Goal: Task Accomplishment & Management: Complete application form

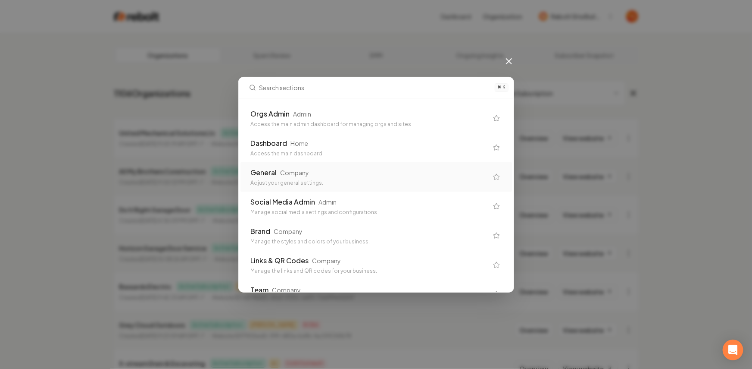
drag, startPoint x: 286, startPoint y: 238, endPoint x: 322, endPoint y: 171, distance: 75.4
click at [322, 171] on div "General Company" at bounding box center [369, 172] width 237 height 10
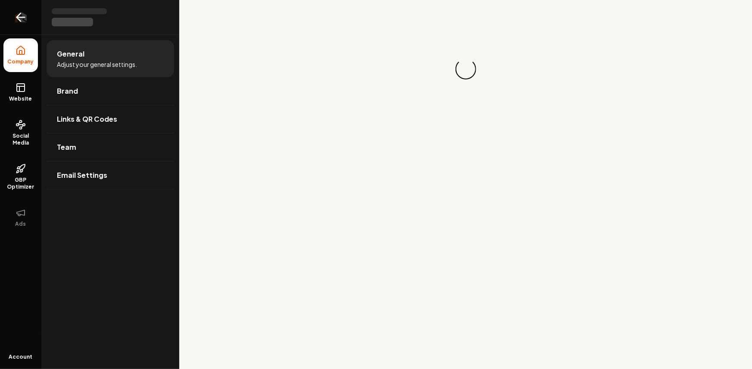
click at [19, 19] on icon "Return to dashboard" at bounding box center [21, 17] width 14 height 14
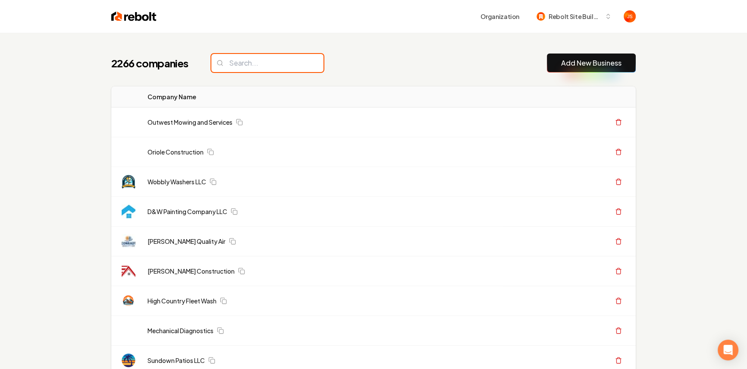
click at [234, 71] on input "search" at bounding box center [267, 63] width 112 height 18
click at [236, 63] on input "search" at bounding box center [267, 63] width 112 height 18
paste input "Green Team LLC"
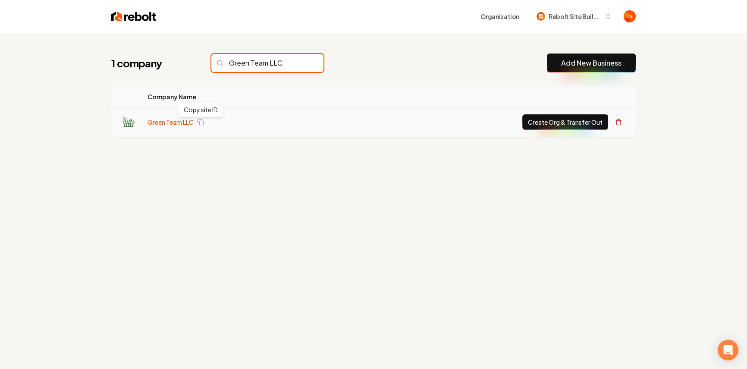
type input "Green Team LLC"
click at [161, 123] on link "Green Team LLC" at bounding box center [170, 122] width 46 height 9
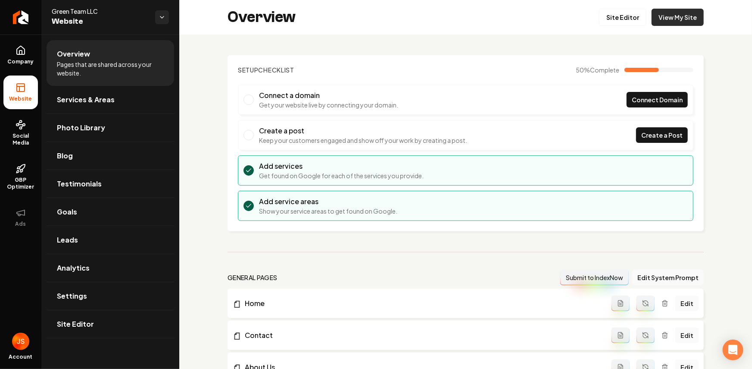
click at [693, 17] on link "View My Site" at bounding box center [678, 17] width 52 height 17
click at [15, 21] on icon "Return to dashboard" at bounding box center [21, 17] width 14 height 14
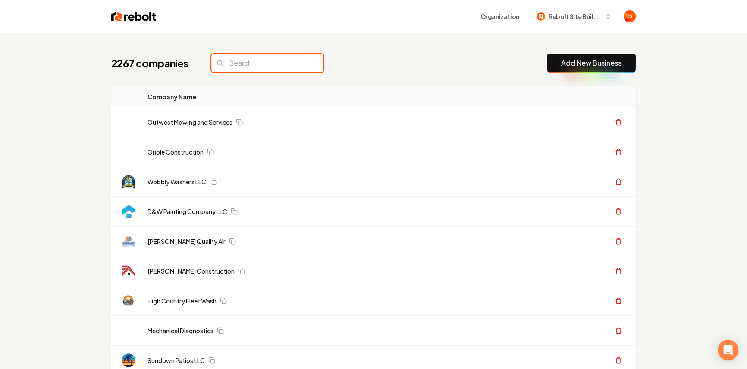
click at [236, 69] on input "search" at bounding box center [267, 63] width 112 height 18
click at [240, 65] on input "search" at bounding box center [267, 63] width 112 height 18
click at [242, 69] on input "search" at bounding box center [267, 63] width 112 height 18
click at [279, 56] on input "search" at bounding box center [267, 63] width 112 height 18
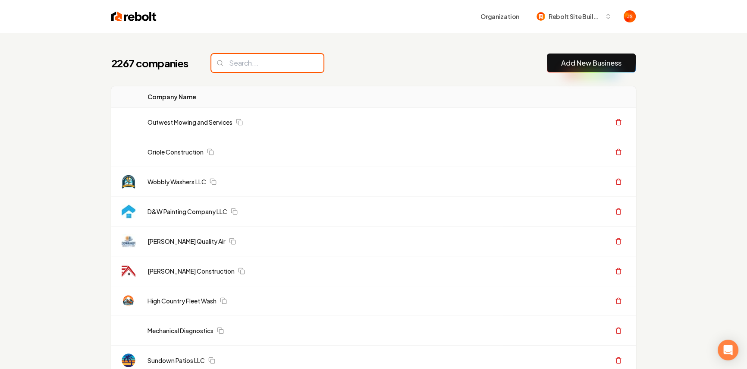
click at [273, 61] on input "search" at bounding box center [267, 63] width 112 height 18
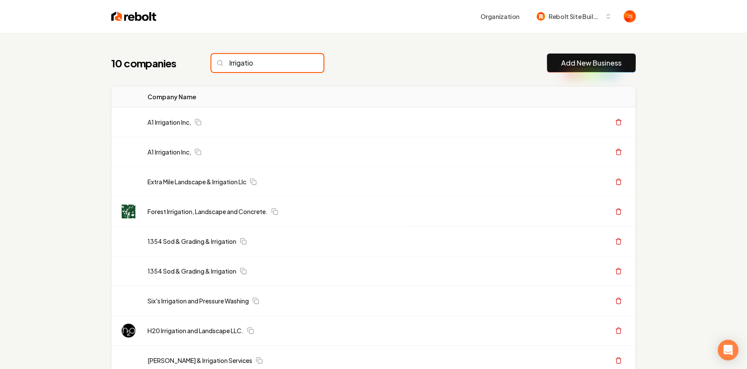
type input "Irrigatio"
click at [294, 61] on input "Irrigatio" at bounding box center [267, 63] width 112 height 18
click at [299, 63] on input "Irrigatio" at bounding box center [267, 63] width 112 height 18
click at [280, 64] on input "Irrigatio" at bounding box center [267, 63] width 112 height 18
click at [296, 61] on input "Irrigatio" at bounding box center [267, 63] width 112 height 18
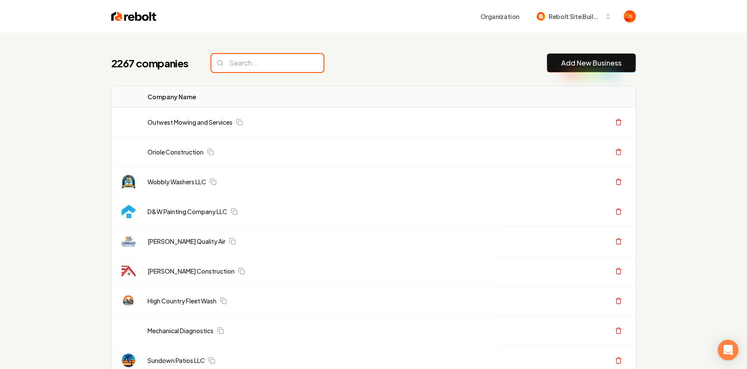
drag, startPoint x: 300, startPoint y: 62, endPoint x: 281, endPoint y: 64, distance: 19.1
click at [299, 62] on input "search" at bounding box center [267, 63] width 112 height 18
paste input "Green Team LLC"
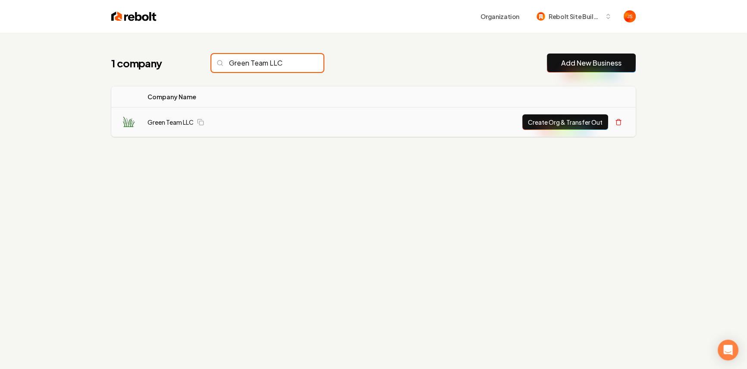
type input "Green Team LLC"
click at [574, 128] on button "Create Org & Transfer Out" at bounding box center [565, 122] width 86 height 16
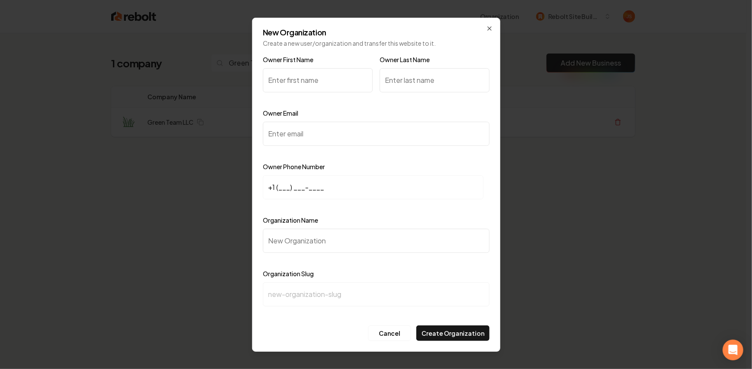
click at [306, 75] on input "Owner First Name" at bounding box center [318, 80] width 110 height 24
type input "Jake"
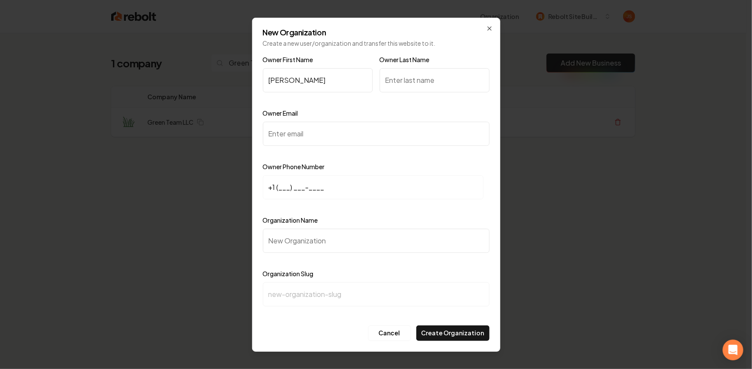
click at [444, 83] on input "Owner Last Name" at bounding box center [435, 80] width 110 height 24
type input "Monson"
click at [299, 144] on input "Owner Email" at bounding box center [376, 134] width 227 height 24
paste input "jakemonson810@gmail.com"
type input "jakemonson810@gmail.com"
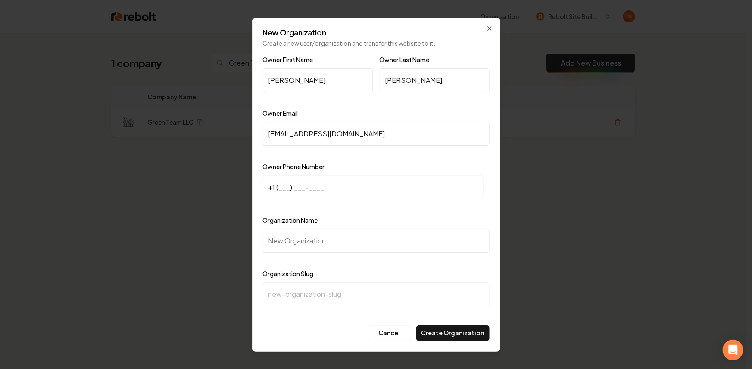
click at [277, 185] on input "+1 (___) ___-____" at bounding box center [373, 187] width 221 height 24
click at [279, 186] on input "+1 (___) ___-____" at bounding box center [373, 187] width 221 height 24
click at [290, 241] on input "Organization Name" at bounding box center [376, 240] width 227 height 24
click at [280, 184] on input "+1 (___) ___-____" at bounding box center [373, 187] width 221 height 24
click at [291, 234] on input "Organization Name" at bounding box center [376, 240] width 227 height 24
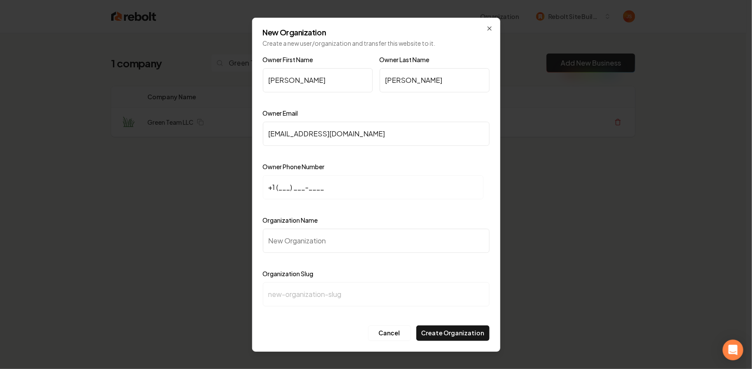
type input "G"
type input "g"
type input "Gr"
type input "gr"
type input "Gre"
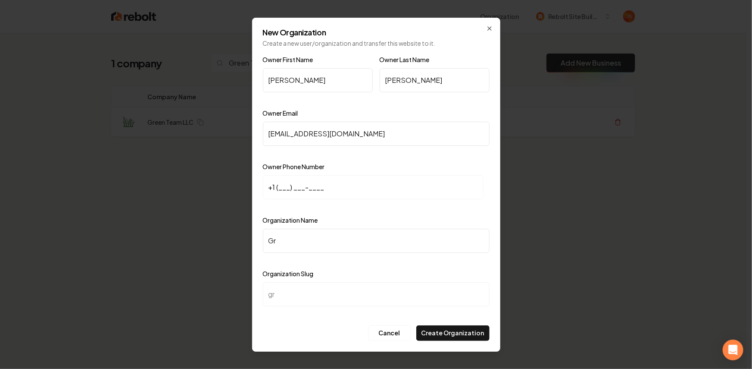
type input "gre"
type input "Gree"
type input "gree"
type input "Green"
type input "green"
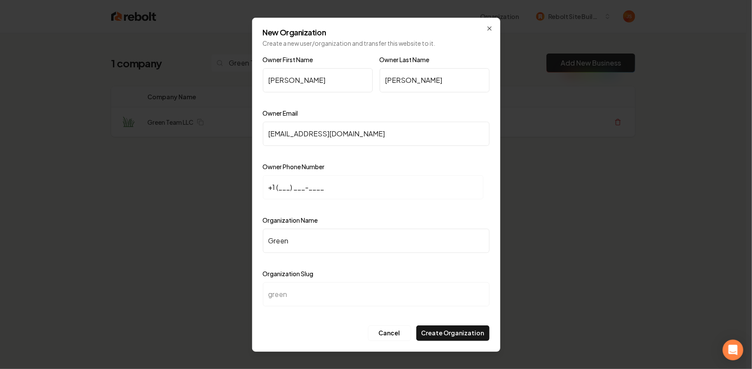
type input "Green T"
type input "green-t"
type input "Green Te"
type input "green-te"
type input "Green Tea"
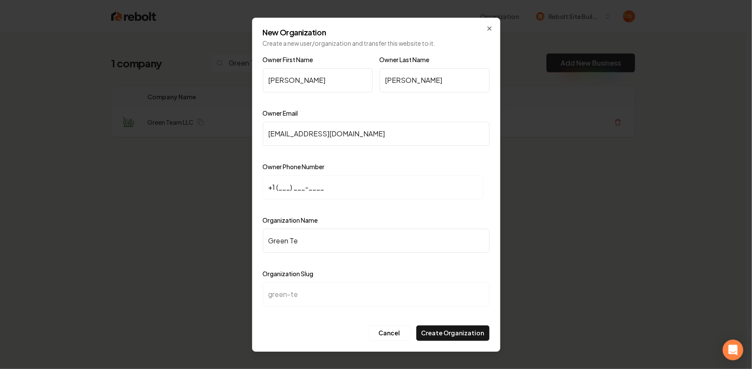
type input "green-tea"
type input "Green Team"
type input "green-team"
type input "Green Team L"
type input "green-team-l"
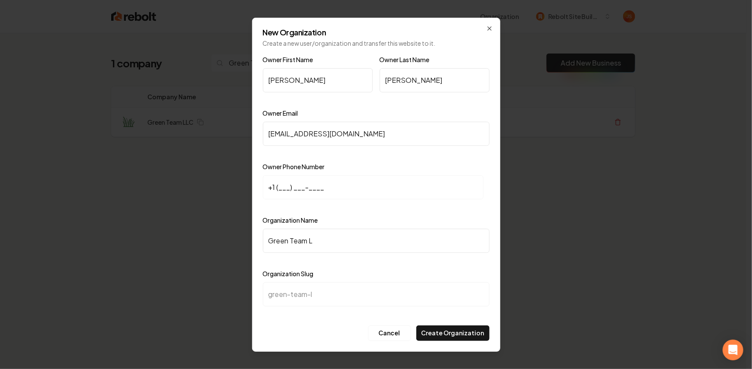
type input "Green Team LL"
type input "green-team-ll"
type input "Green Team LLC"
type input "green-team-llc"
type input "Green Team LLC"
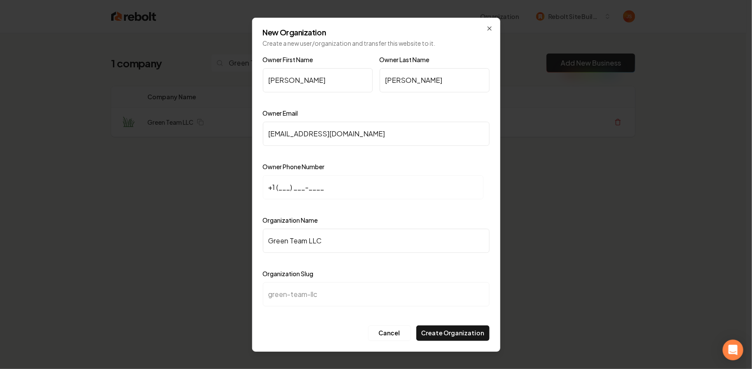
click at [282, 190] on input "+1 (___) ___-____" at bounding box center [373, 187] width 221 height 24
paste input "320) 292-1002"
type input "+1 (320) 292-1002"
click at [325, 342] on div "New Organization Create a new user/organization and transfer this website to it…" at bounding box center [376, 185] width 248 height 334
click at [468, 335] on button "Create Organization" at bounding box center [452, 333] width 73 height 16
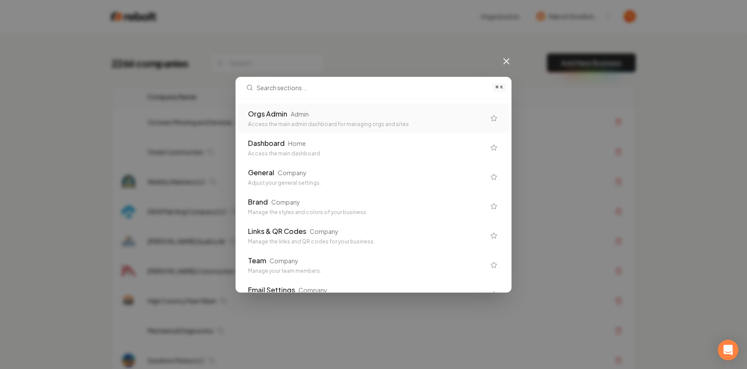
click at [376, 116] on div "Orgs Admin Admin" at bounding box center [366, 114] width 237 height 10
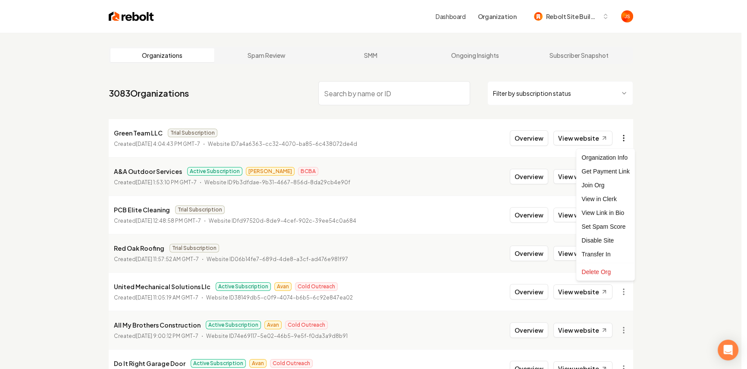
click at [625, 136] on html "Dashboard Organization Rebolt Site Builder Organizations Spam Review SMM Ongoin…" at bounding box center [373, 184] width 747 height 369
click at [602, 169] on div "Get Payment Link" at bounding box center [605, 171] width 55 height 14
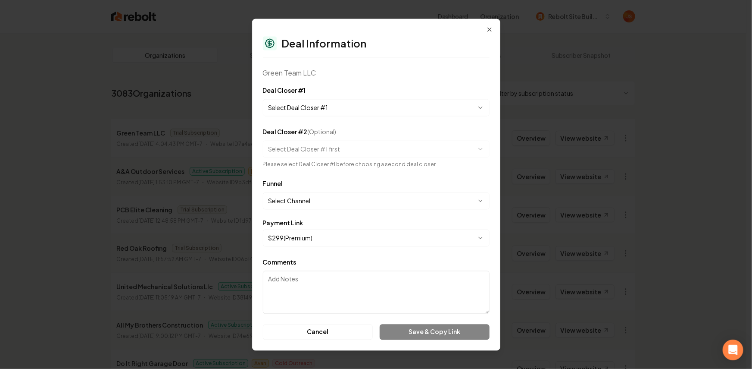
click at [309, 109] on body "Dashboard Organization Rebolt Site Builder Organizations Spam Review SMM Ongoin…" at bounding box center [373, 184] width 747 height 369
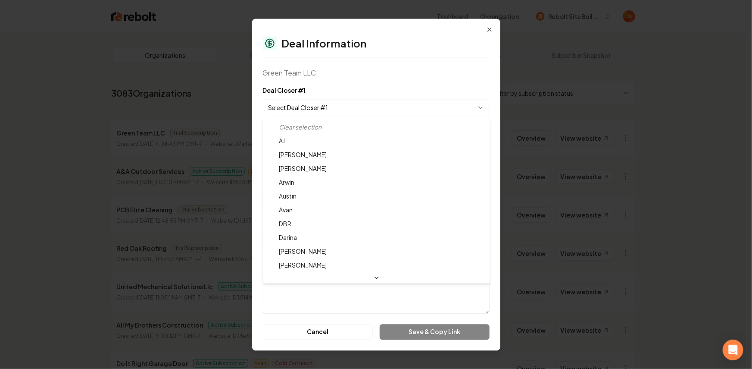
select select "**********"
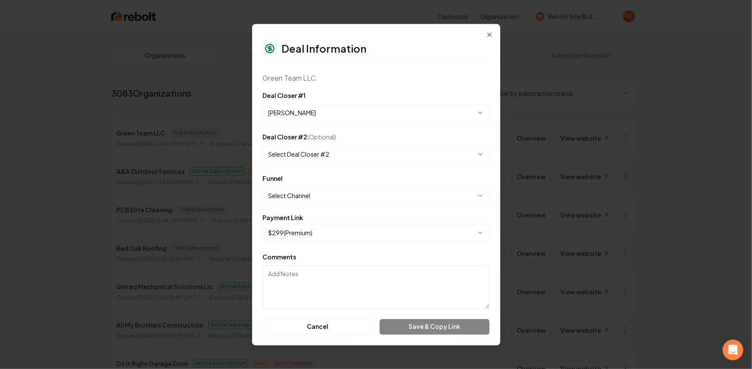
click at [344, 188] on body "Dashboard Organization Rebolt Site Builder Organizations Spam Review SMM Ongoin…" at bounding box center [373, 184] width 747 height 369
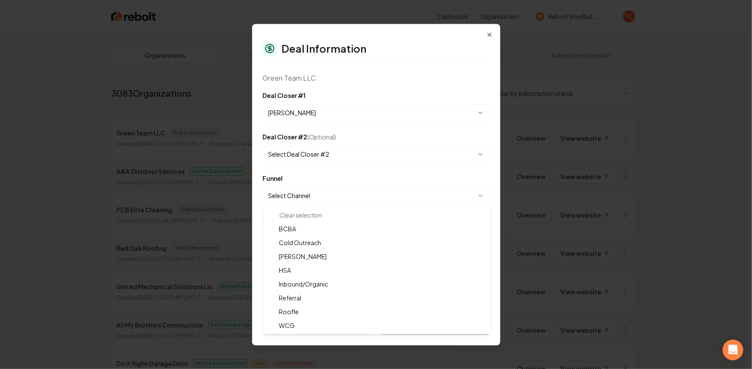
select select "**********"
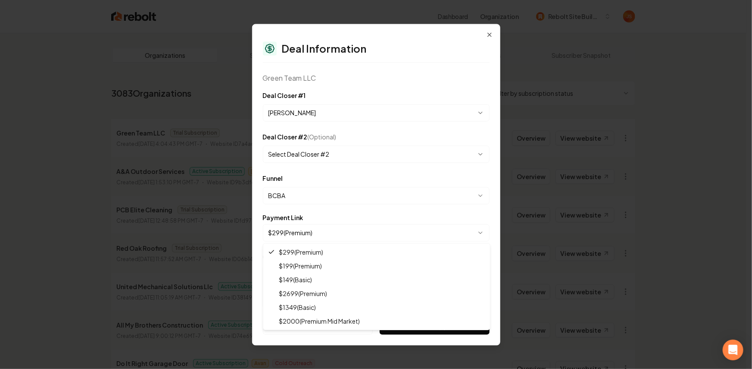
click at [300, 235] on body "Dashboard Organization Rebolt Site Builder Organizations Spam Review SMM Ongoin…" at bounding box center [373, 184] width 747 height 369
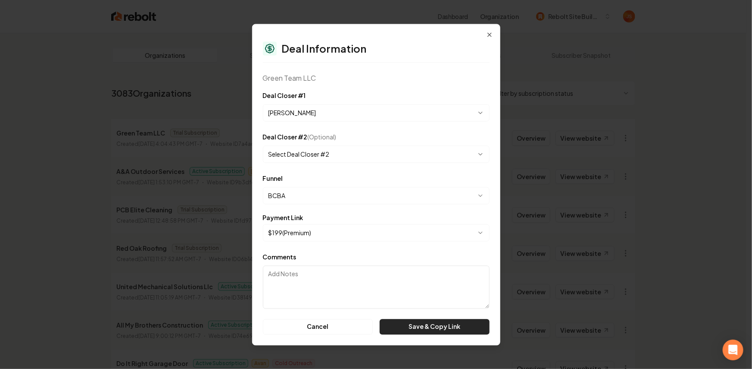
click at [433, 328] on button "Save & Copy Link" at bounding box center [434, 327] width 109 height 16
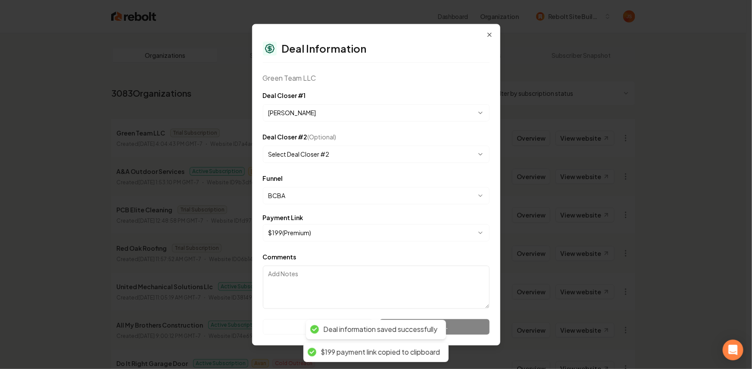
select select "**********"
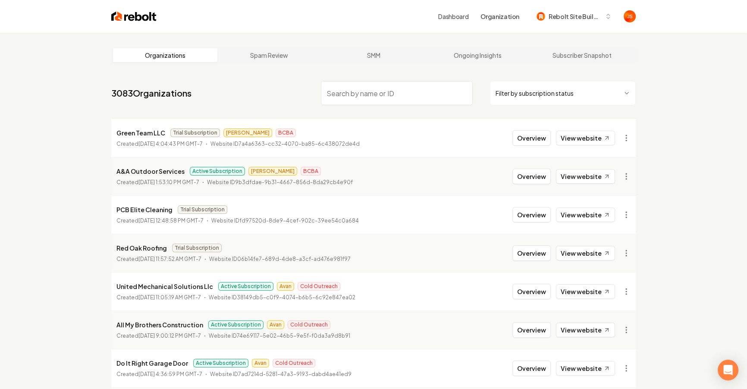
click at [532, 145] on li "Green Team LLC Trial Subscription James BCBA Created September 5, 2025, 4:04:43…" at bounding box center [373, 138] width 524 height 38
click at [532, 142] on button "Overview" at bounding box center [531, 138] width 38 height 16
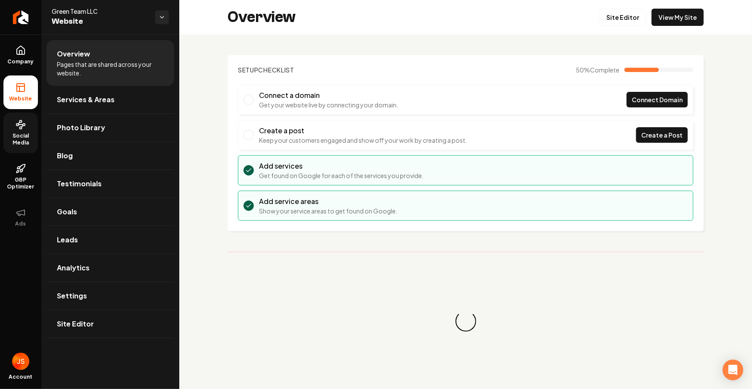
click at [9, 132] on span "Social Media" at bounding box center [20, 139] width 34 height 14
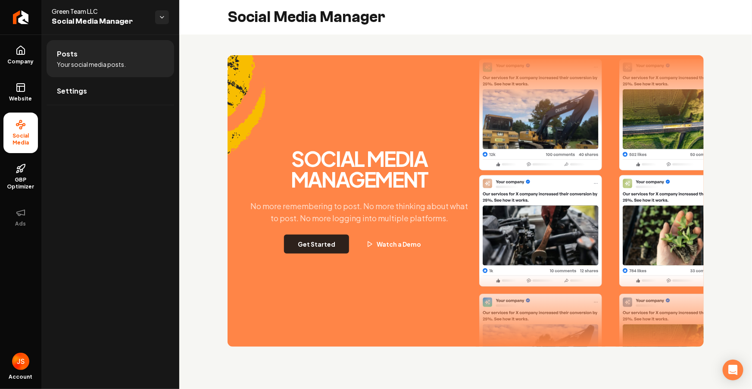
click at [331, 242] on button "Get Started" at bounding box center [316, 244] width 65 height 19
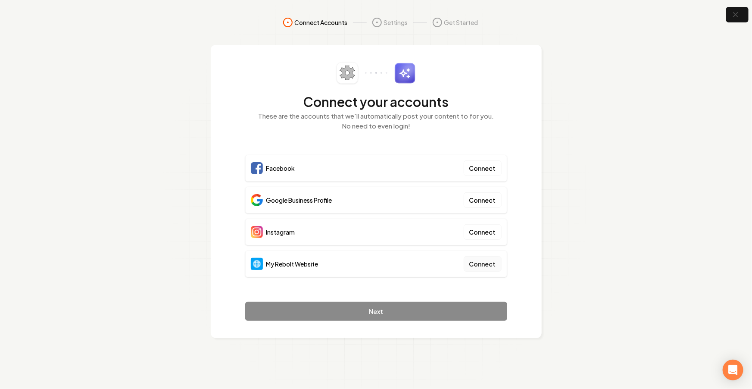
click at [480, 267] on button "Connect" at bounding box center [483, 264] width 38 height 16
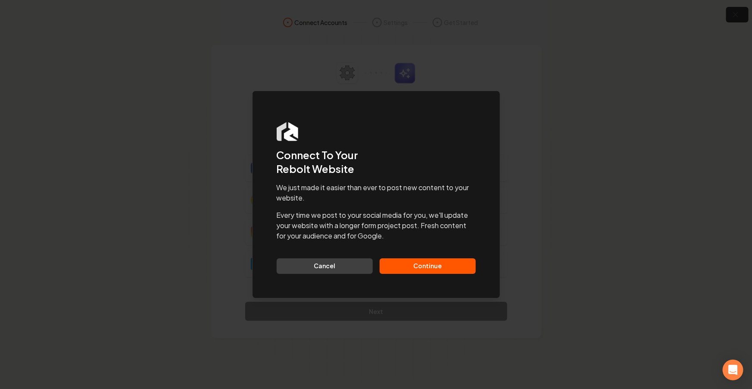
click at [418, 265] on button "Continue" at bounding box center [428, 266] width 96 height 16
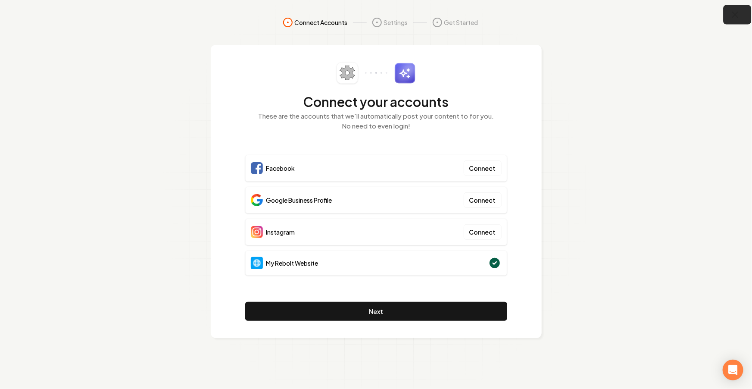
click at [729, 16] on button "button" at bounding box center [738, 14] width 28 height 19
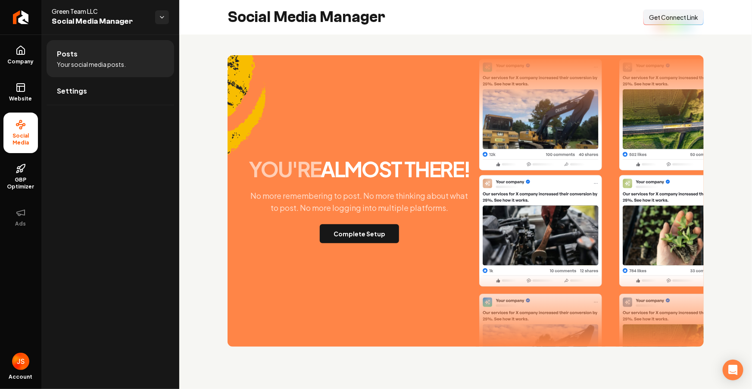
click at [682, 14] on span "Get Connect Link" at bounding box center [673, 17] width 49 height 9
click at [22, 62] on span "Company" at bounding box center [20, 61] width 33 height 7
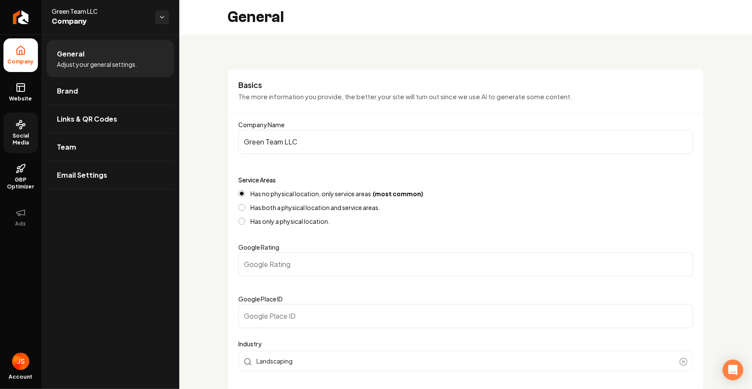
click at [31, 125] on link "Social Media" at bounding box center [20, 133] width 34 height 41
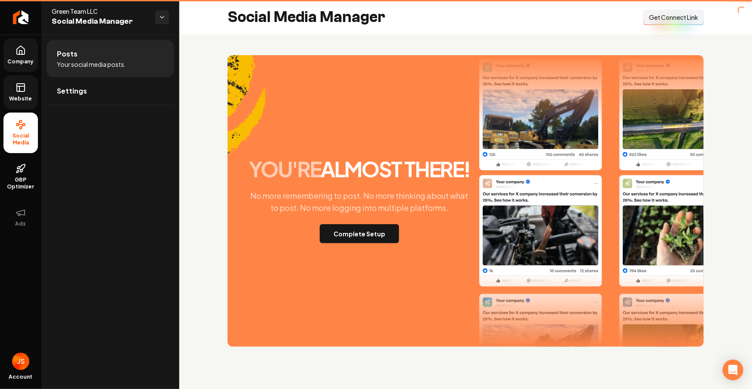
click at [27, 92] on link "Website" at bounding box center [20, 92] width 34 height 34
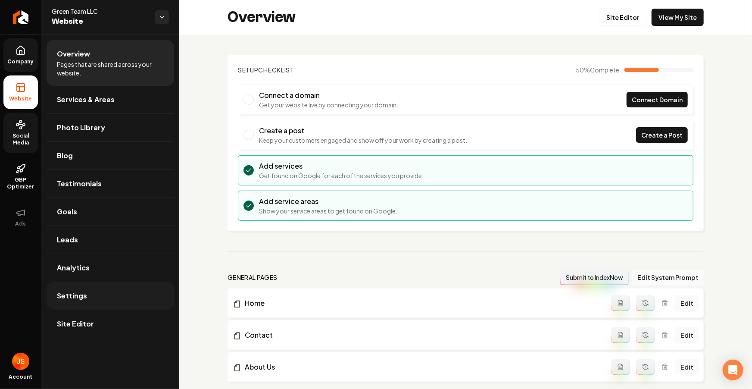
click at [79, 292] on span "Settings" at bounding box center [72, 296] width 30 height 10
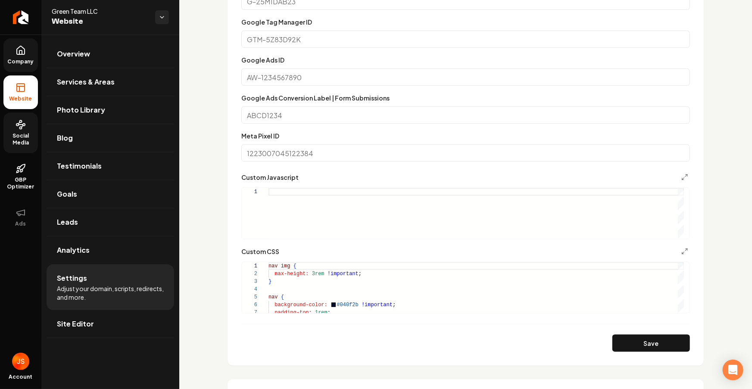
scroll to position [512, 0]
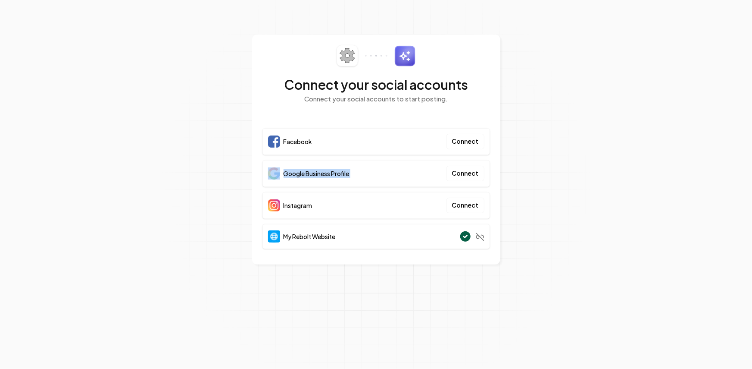
click at [655, 153] on section "Connect your social accounts Connect your social accounts to start posting. Fac…" at bounding box center [376, 184] width 752 height 369
click at [548, 19] on section "Connect your social accounts Connect your social accounts to start posting. Fac…" at bounding box center [376, 184] width 752 height 369
click at [516, 85] on section "Connect your social accounts Connect your social accounts to start posting. Fac…" at bounding box center [376, 184] width 752 height 369
drag, startPoint x: 284, startPoint y: 171, endPoint x: 306, endPoint y: 166, distance: 22.7
click at [247, 163] on section "Connect your social accounts Connect your social accounts to start posting. Fac…" at bounding box center [376, 184] width 752 height 369
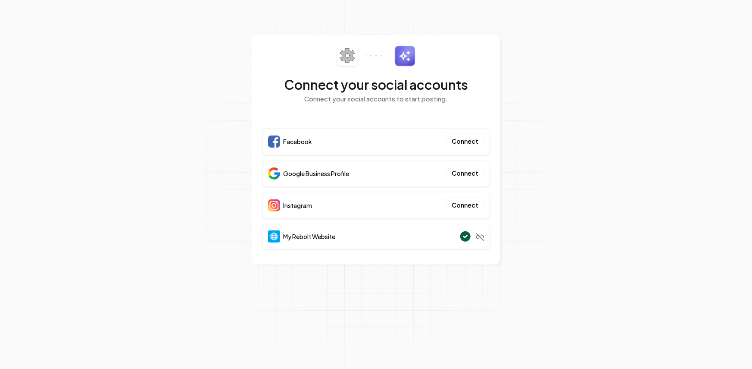
click at [341, 166] on div "Google Business Profile Connect" at bounding box center [377, 173] width 228 height 27
click at [365, 171] on div "Google Business Profile Connect" at bounding box center [377, 173] width 228 height 27
drag, startPoint x: 365, startPoint y: 171, endPoint x: 224, endPoint y: 166, distance: 141.0
click at [224, 166] on section "Connect your social accounts Connect your social accounts to start posting. Fac…" at bounding box center [376, 184] width 752 height 369
click at [307, 163] on div "Google Business Profile Connect" at bounding box center [377, 173] width 228 height 27
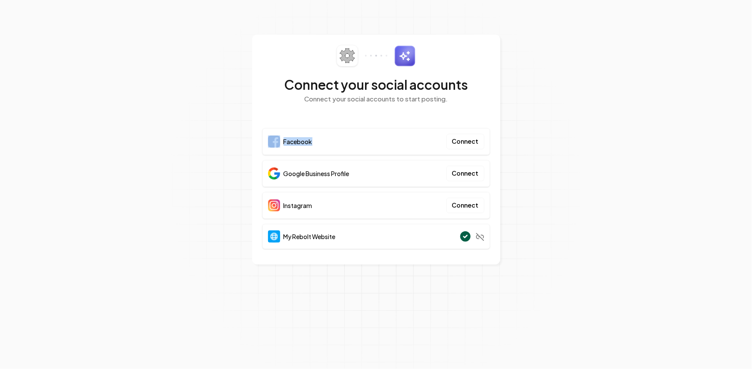
drag, startPoint x: 323, startPoint y: 142, endPoint x: 246, endPoint y: 141, distance: 77.6
click at [246, 141] on section "Connect your social accounts Connect your social accounts to start posting. Fac…" at bounding box center [376, 184] width 752 height 369
click at [275, 141] on img at bounding box center [274, 141] width 12 height 12
